Goal: Task Accomplishment & Management: Manage account settings

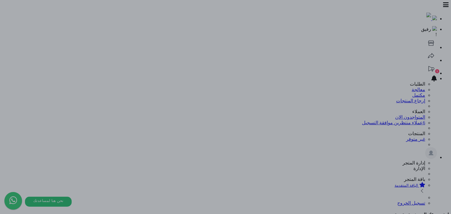
click at [273, 202] on div at bounding box center [225, 107] width 451 height 214
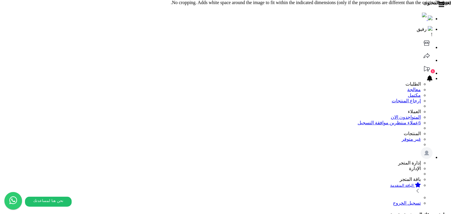
scroll to position [0, 0]
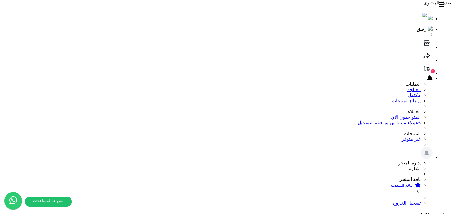
scroll to position [42, 0]
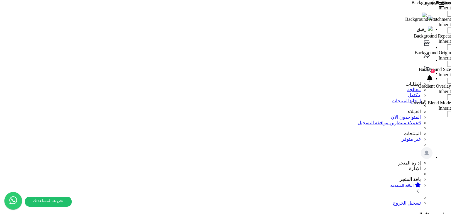
click at [232, 0] on div at bounding box center [225, 0] width 451 height 0
drag, startPoint x: 87, startPoint y: 17, endPoint x: 168, endPoint y: 58, distance: 90.8
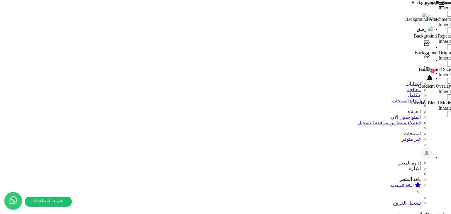
scroll to position [42, 0]
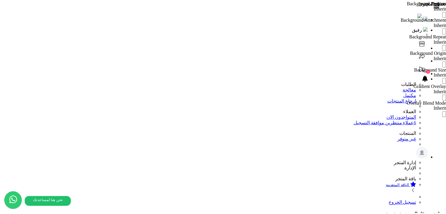
scroll to position [0, 0]
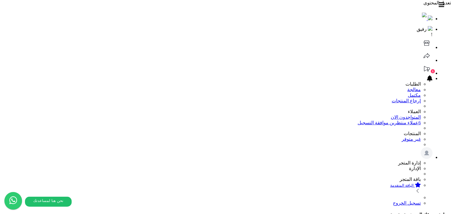
type input "**********"
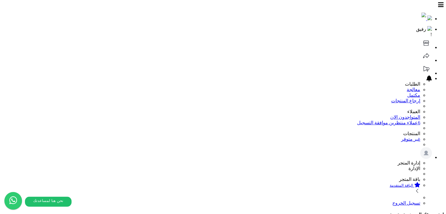
drag, startPoint x: 50, startPoint y: 121, endPoint x: 35, endPoint y: 121, distance: 15.0
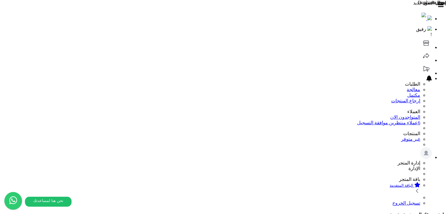
drag, startPoint x: 180, startPoint y: 146, endPoint x: 77, endPoint y: 120, distance: 107.1
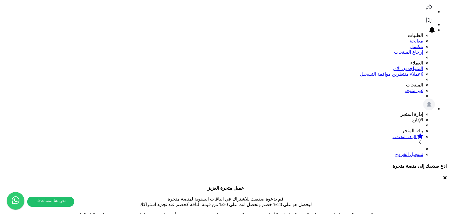
scroll to position [59, 0]
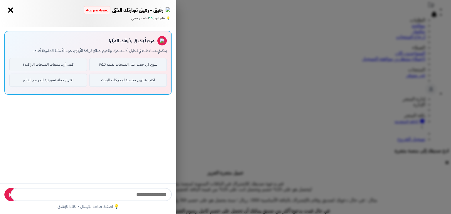
click at [9, 14] on button "×" at bounding box center [10, 10] width 9 height 9
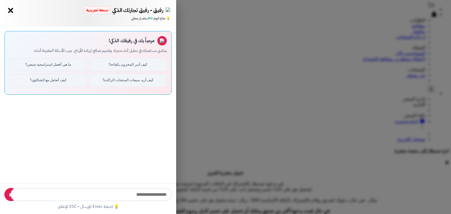
click at [3, 12] on div "رفيق - رفيق تجارتك الذكي نسخة تجريبية ⭐ تاجر متنامي × 💡 متاح اليوم: 50 استفسار …" at bounding box center [88, 13] width 176 height 27
click at [11, 11] on button "×" at bounding box center [10, 10] width 9 height 9
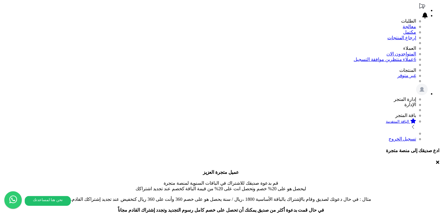
scroll to position [29, 0]
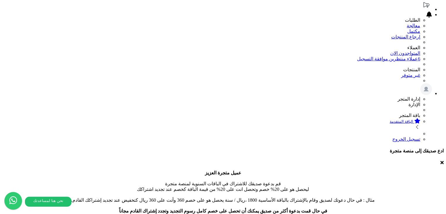
scroll to position [0, 0]
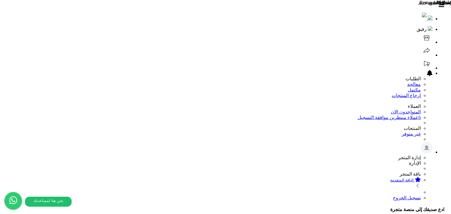
scroll to position [84, 0]
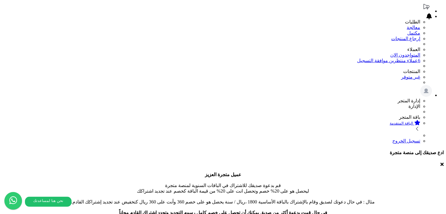
scroll to position [64, 0]
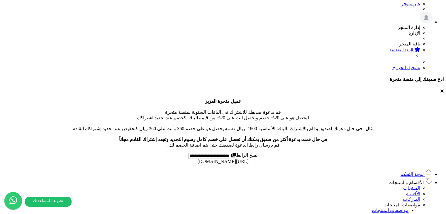
scroll to position [136, 0]
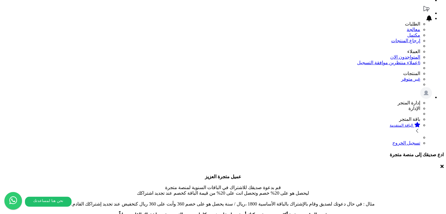
scroll to position [64, 0]
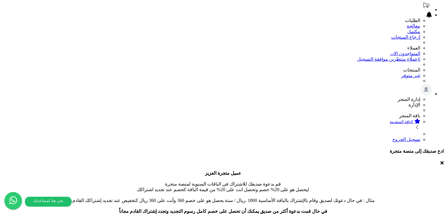
type input "**********"
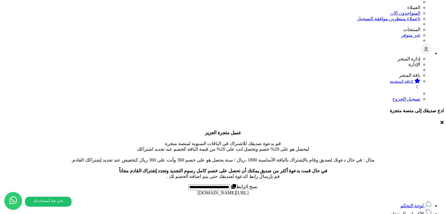
scroll to position [109, 0]
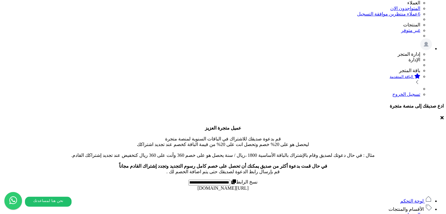
select select
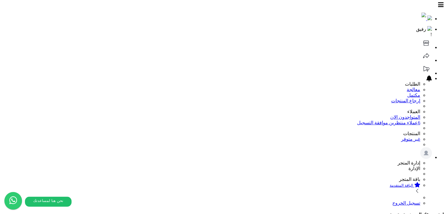
scroll to position [0, 0]
type input "******"
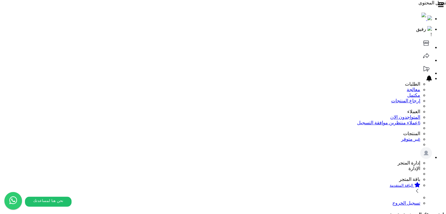
drag, startPoint x: 75, startPoint y: 115, endPoint x: 51, endPoint y: 126, distance: 26.1
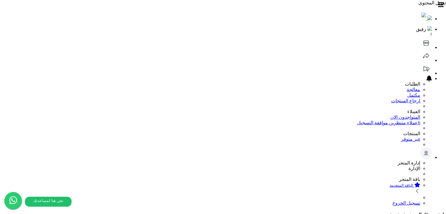
drag, startPoint x: 141, startPoint y: 146, endPoint x: 168, endPoint y: 146, distance: 26.7
drag, startPoint x: 168, startPoint y: 146, endPoint x: 189, endPoint y: 146, distance: 21.1
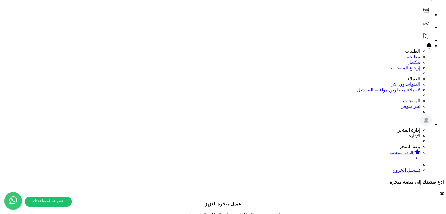
scroll to position [29, 0]
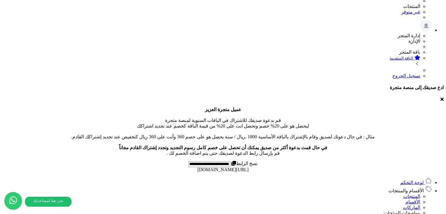
scroll to position [117, 0]
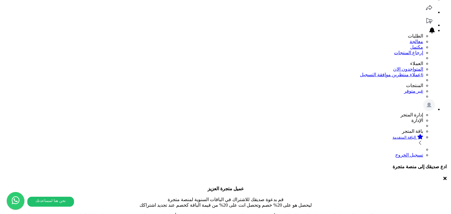
scroll to position [47, 0]
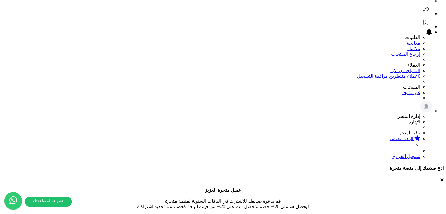
drag, startPoint x: 100, startPoint y: 70, endPoint x: 58, endPoint y: 69, distance: 42.0
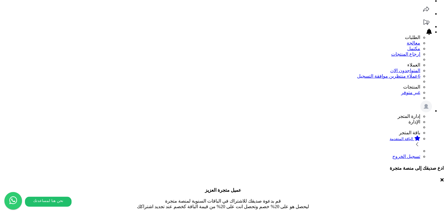
drag, startPoint x: 262, startPoint y: 68, endPoint x: 252, endPoint y: 138, distance: 70.8
drag, startPoint x: 41, startPoint y: 113, endPoint x: 65, endPoint y: 94, distance: 30.3
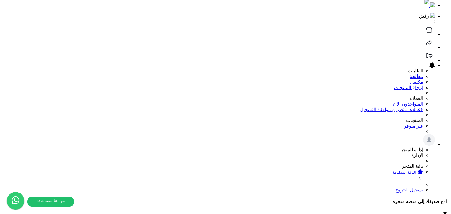
scroll to position [0, 0]
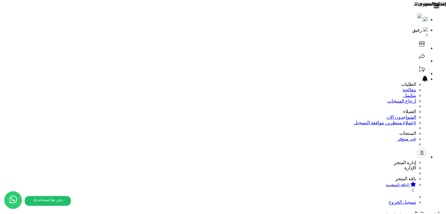
scroll to position [84, 0]
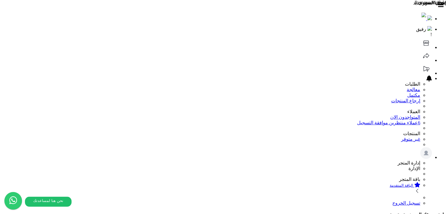
drag, startPoint x: 347, startPoint y: 122, endPoint x: 353, endPoint y: 137, distance: 15.9
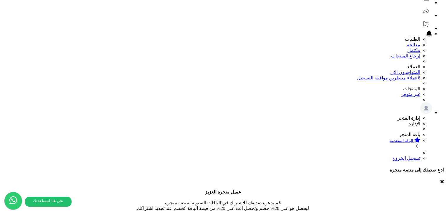
scroll to position [29, 0]
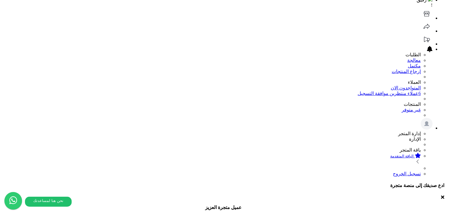
drag, startPoint x: 350, startPoint y: 42, endPoint x: 354, endPoint y: 35, distance: 7.7
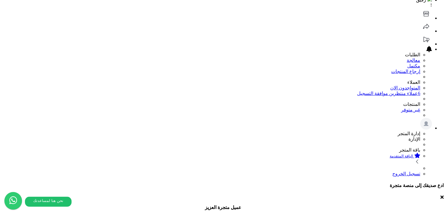
scroll to position [0, 0]
